Goal: Find specific page/section: Locate a particular part of the current website

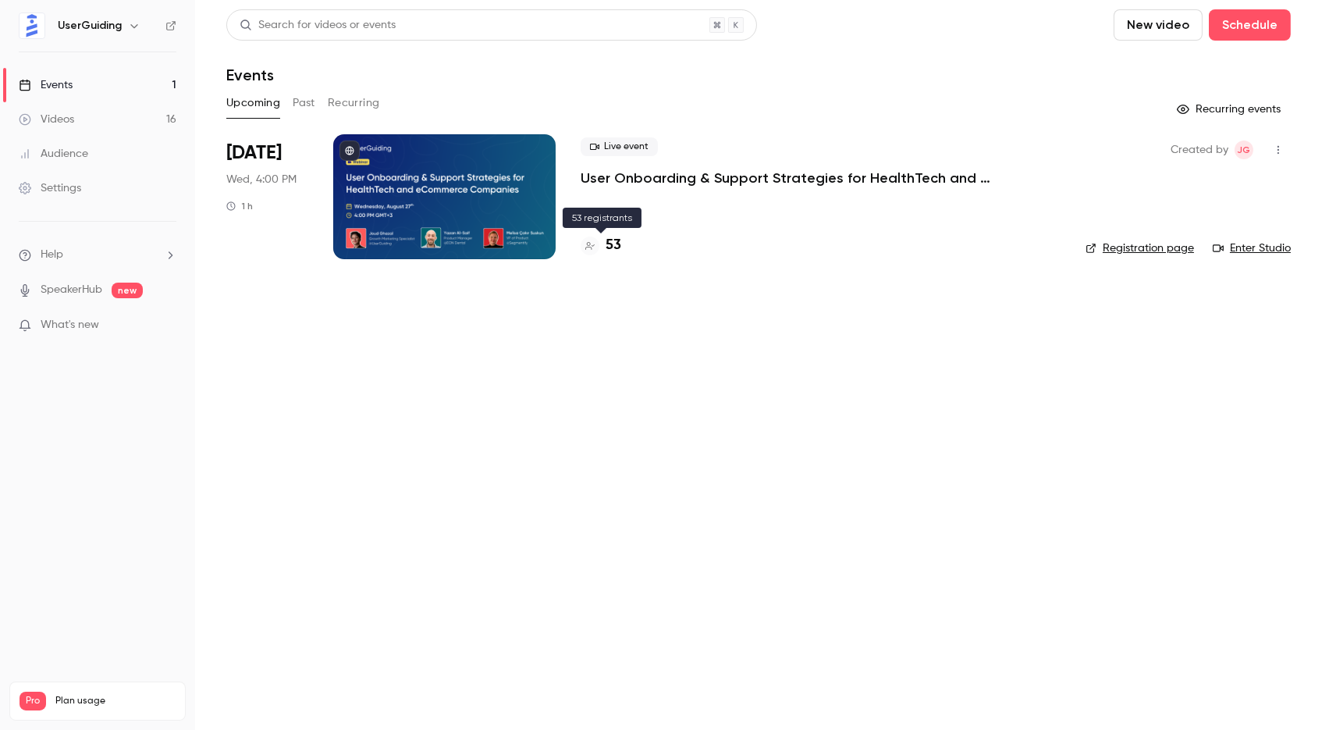
click at [620, 251] on h4 "53" at bounding box center [614, 245] width 16 height 21
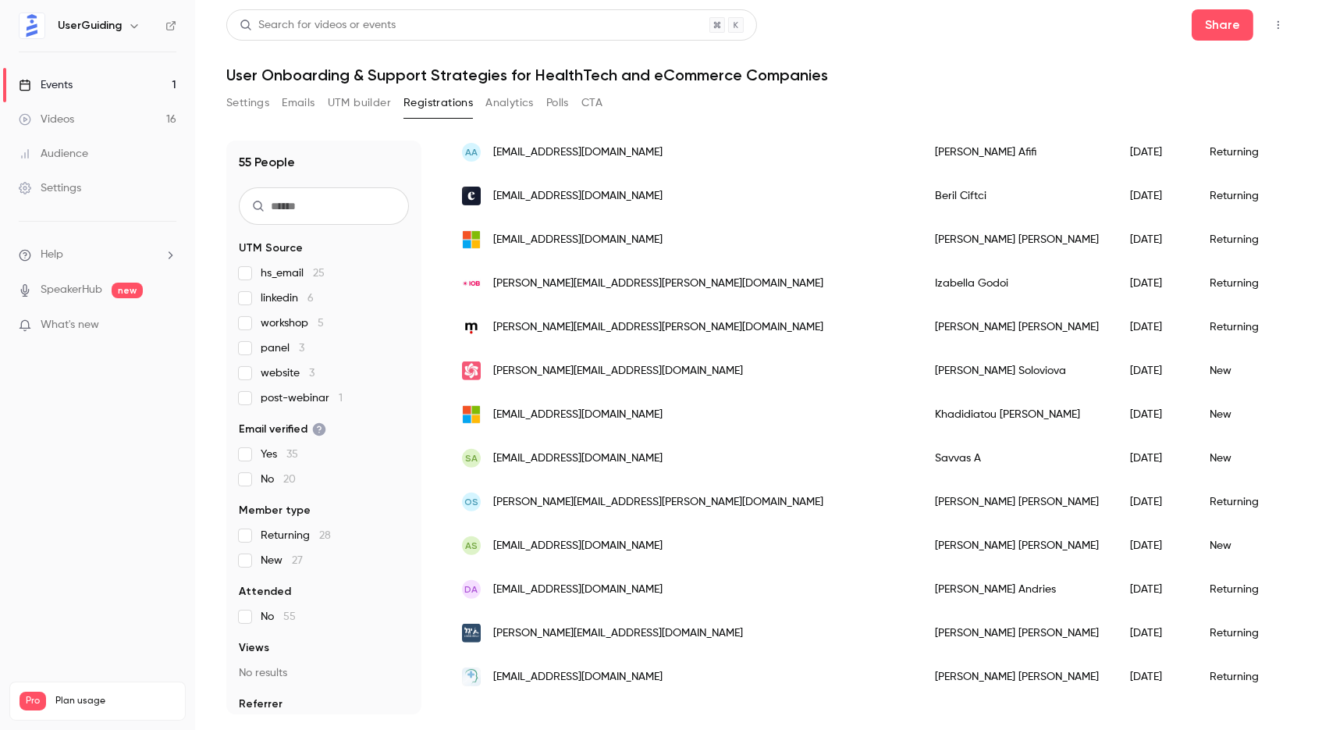
scroll to position [1271, 0]
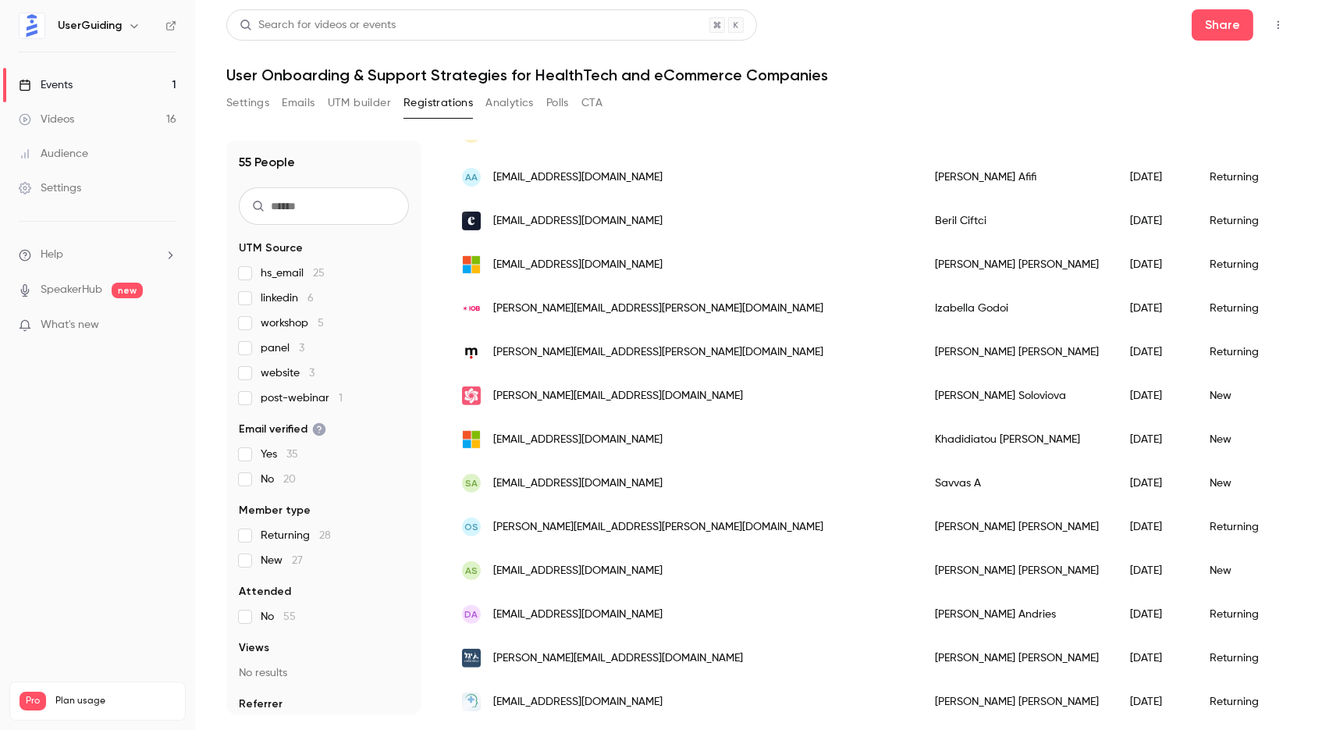
click at [94, 152] on link "Audience" at bounding box center [97, 154] width 195 height 34
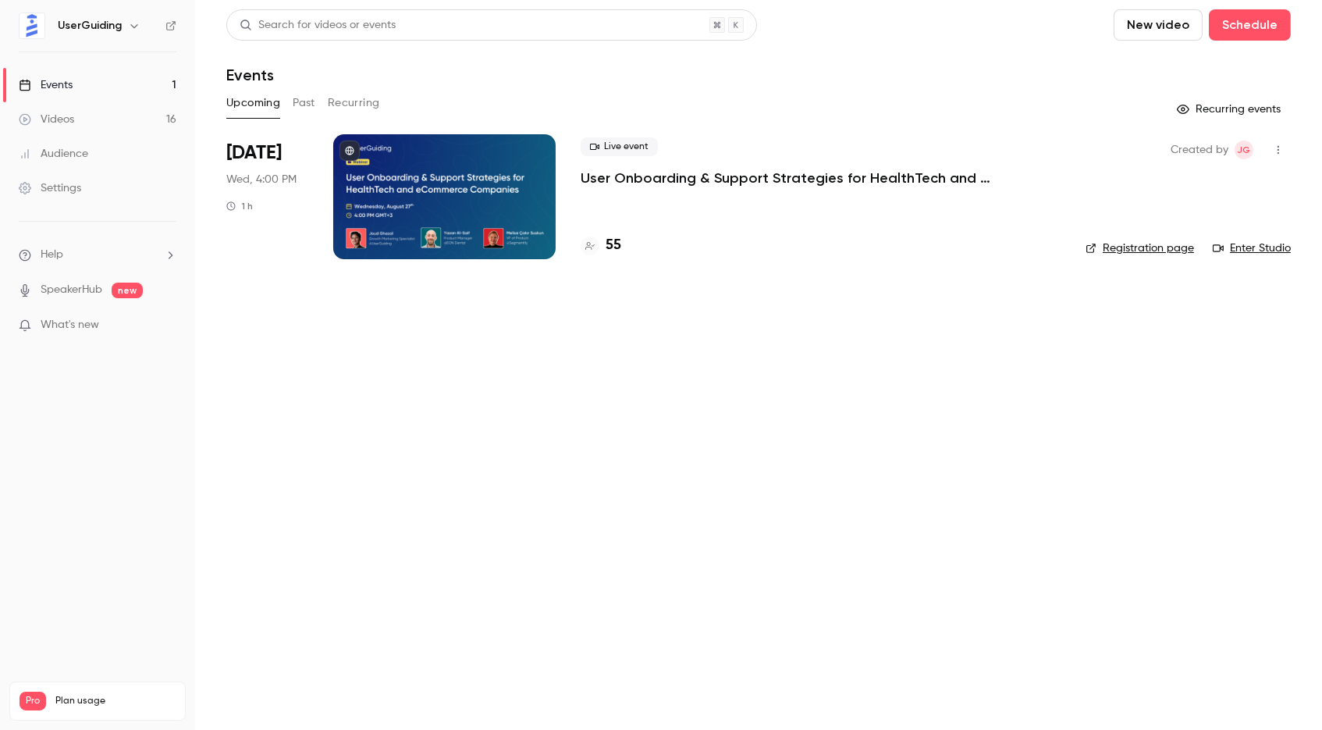
click at [610, 244] on h4 "55" at bounding box center [614, 245] width 16 height 21
